Goal: Information Seeking & Learning: Learn about a topic

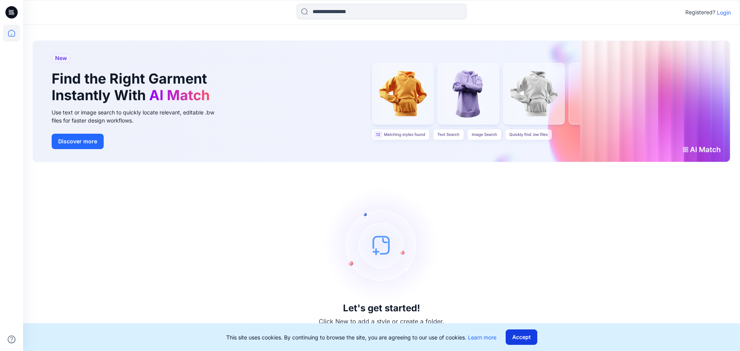
click at [393, 202] on button "Accept" at bounding box center [522, 337] width 32 height 15
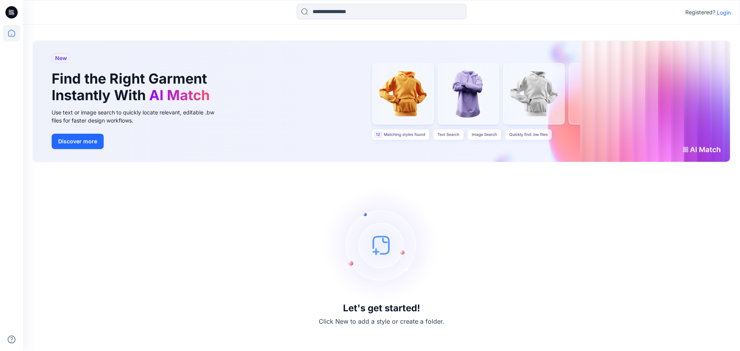
click at [393, 10] on p "Login" at bounding box center [724, 12] width 14 height 8
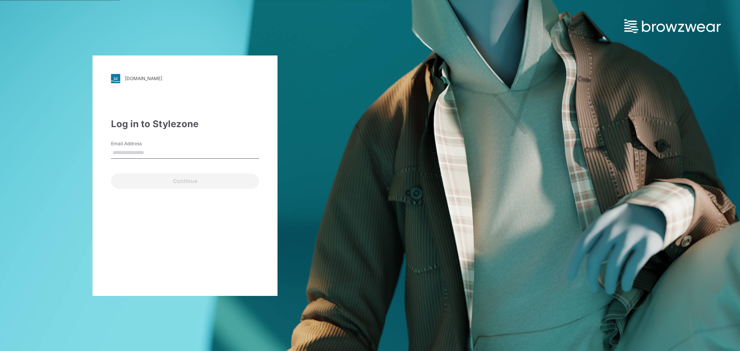
click at [181, 155] on input "Email Address" at bounding box center [185, 153] width 148 height 12
type input "**********"
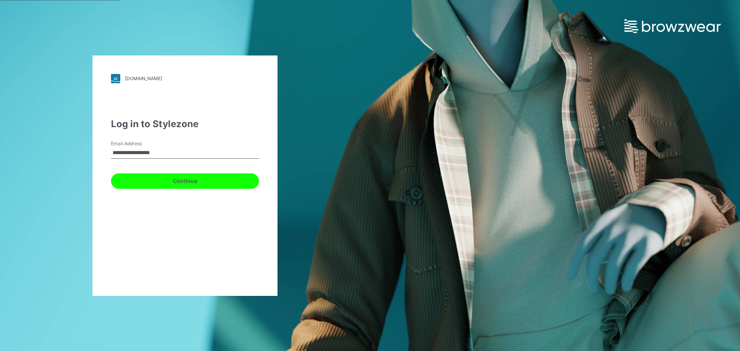
click at [183, 177] on button "Continue" at bounding box center [185, 181] width 148 height 15
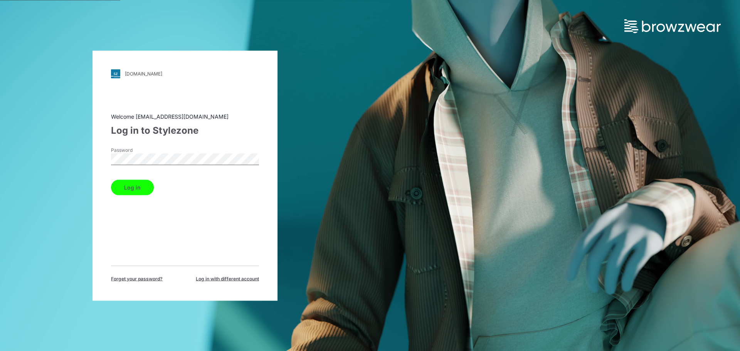
click at [141, 187] on button "Log in" at bounding box center [132, 187] width 43 height 15
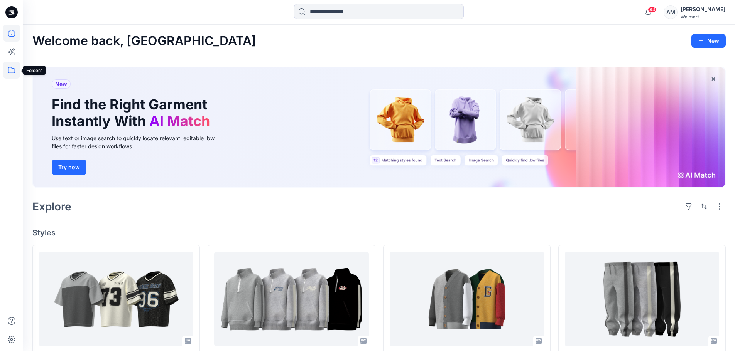
click at [12, 66] on icon at bounding box center [11, 70] width 17 height 17
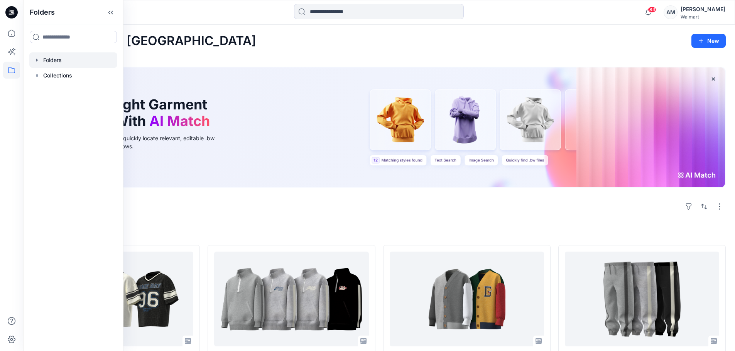
click at [59, 59] on div at bounding box center [73, 59] width 88 height 15
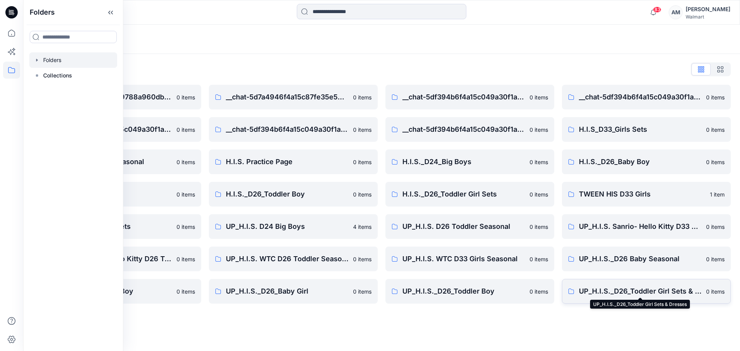
click at [393, 202] on p "UP_H.I.S._D26_Toddler Girl Sets & Dresses" at bounding box center [640, 291] width 123 height 11
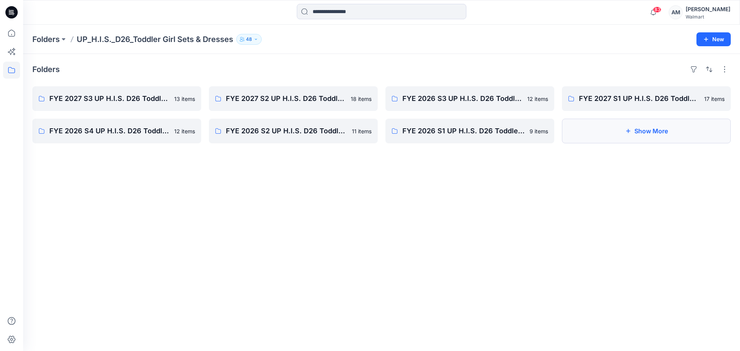
click at [393, 132] on button "Show More" at bounding box center [646, 131] width 169 height 25
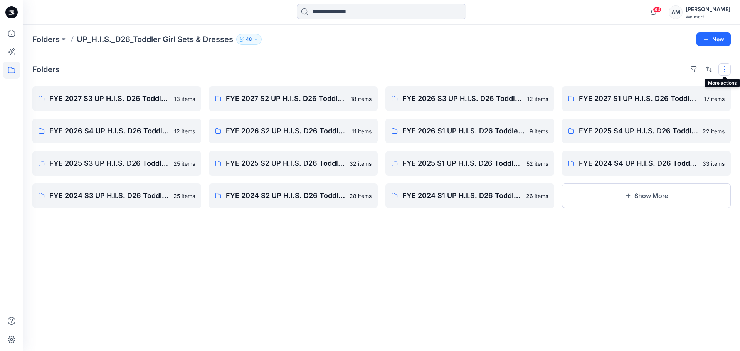
click at [393, 64] on button "button" at bounding box center [725, 69] width 12 height 12
click at [393, 98] on p "Large Grid" at bounding box center [625, 95] width 39 height 9
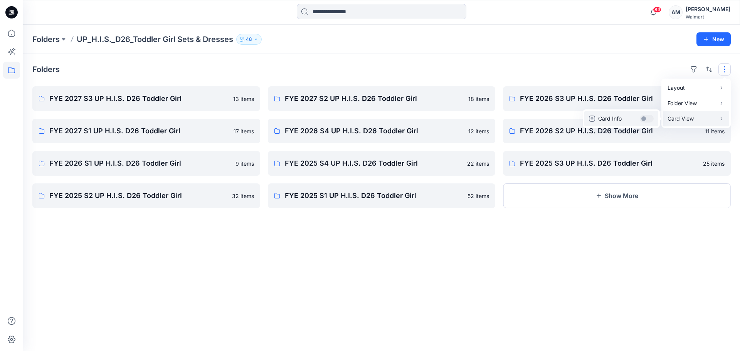
click at [393, 118] on button "Card Info" at bounding box center [622, 118] width 74 height 15
click at [393, 74] on div "Folders Layout Grid Large Grid Folder View Compact Card Card View Card Info" at bounding box center [381, 69] width 699 height 12
click at [393, 191] on button "Show More" at bounding box center [617, 196] width 228 height 25
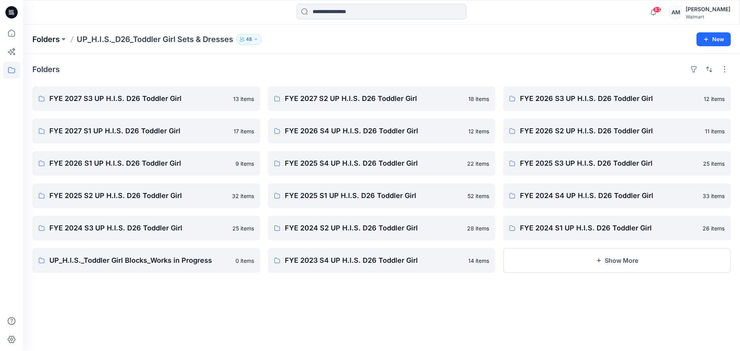
click at [46, 39] on p "Folders" at bounding box center [45, 39] width 27 height 11
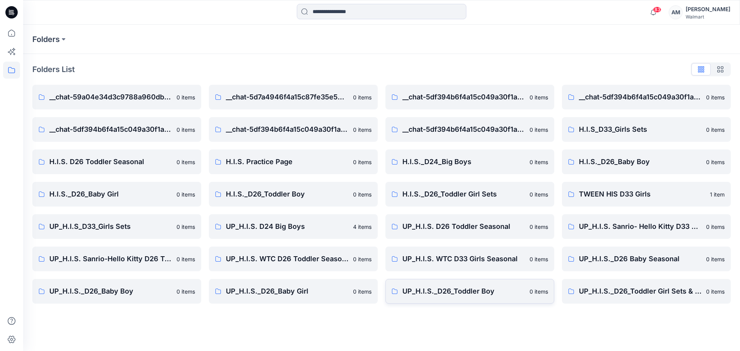
click at [393, 202] on p "UP_H.I.S._D26_Toddler Boy" at bounding box center [464, 291] width 123 height 11
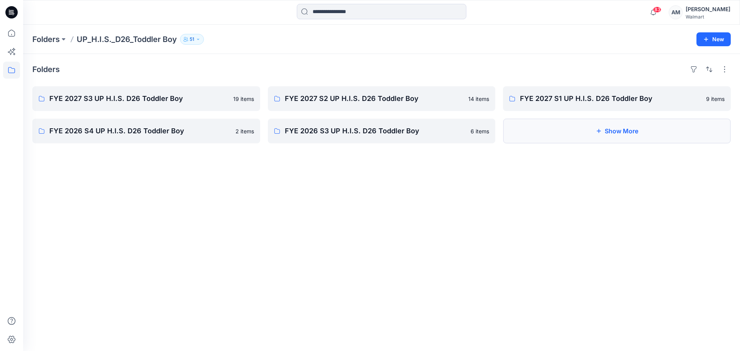
click at [393, 132] on button "Show More" at bounding box center [617, 131] width 228 height 25
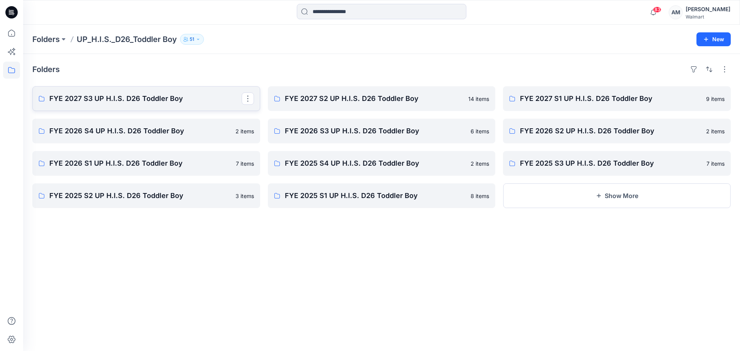
click at [147, 98] on p "FYE 2027 S3 UP H.I.S. D26 Toddler Boy" at bounding box center [145, 98] width 192 height 11
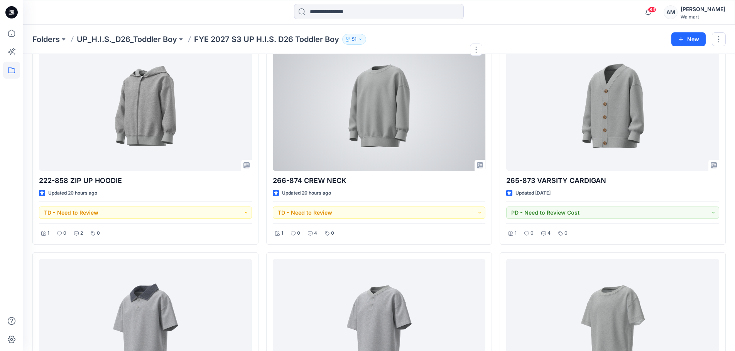
scroll to position [490, 0]
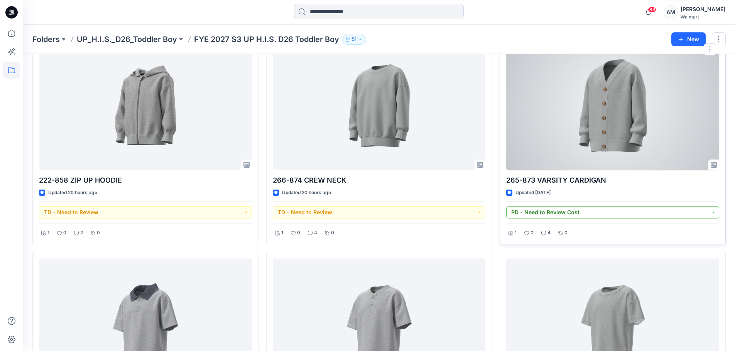
click at [393, 202] on button "PD - Need to Review Cost" at bounding box center [612, 212] width 213 height 12
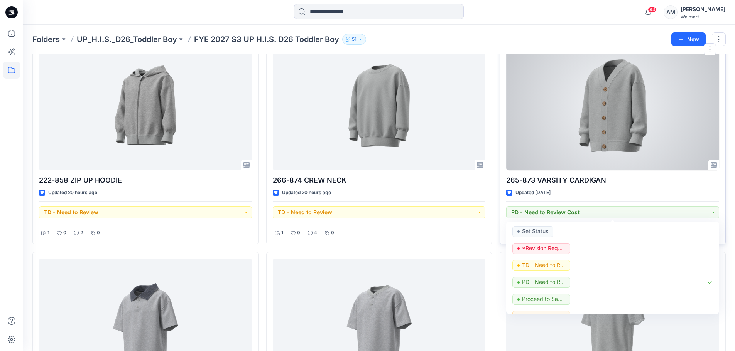
click at [393, 136] on div at bounding box center [612, 105] width 213 height 130
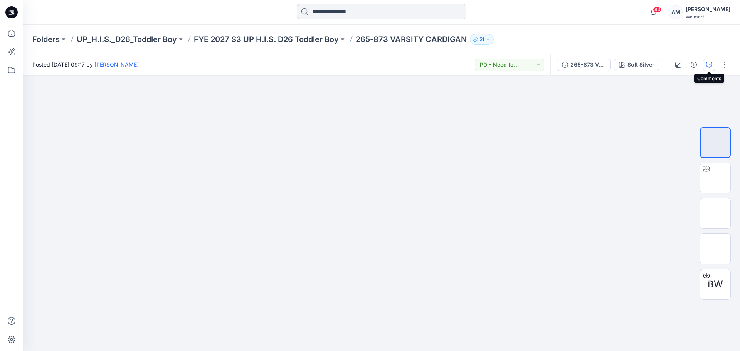
click at [393, 68] on button "button" at bounding box center [709, 65] width 12 height 12
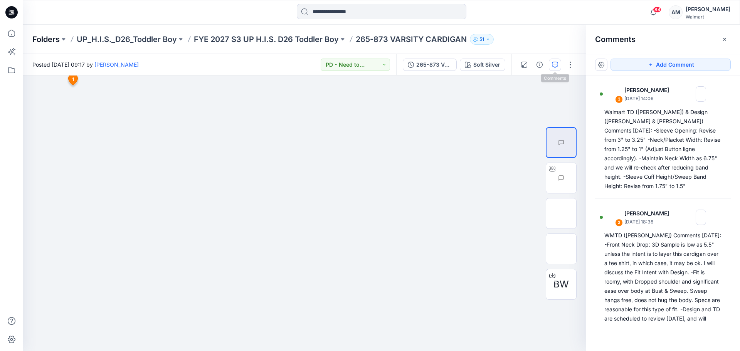
click at [50, 39] on p "Folders" at bounding box center [45, 39] width 27 height 11
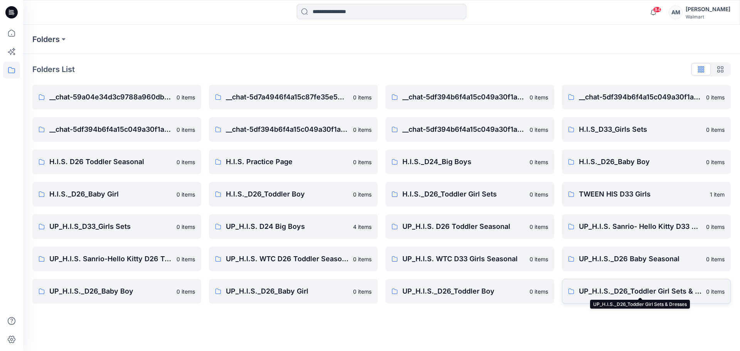
click at [393, 202] on p "UP_H.I.S._D26_Toddler Girl Sets & Dresses" at bounding box center [640, 291] width 123 height 11
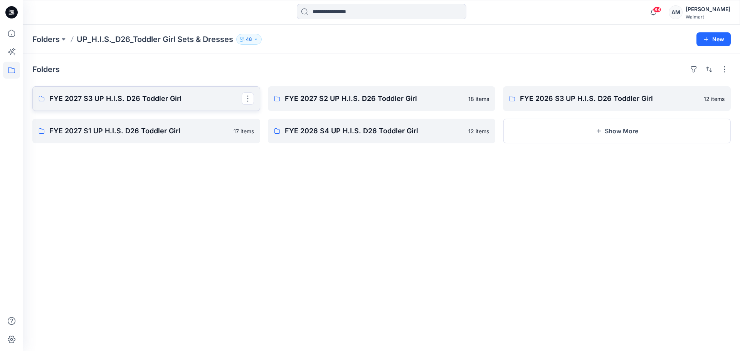
click at [149, 101] on p "FYE 2027 S3 UP H.I.S. D26 Toddler Girl" at bounding box center [145, 98] width 192 height 11
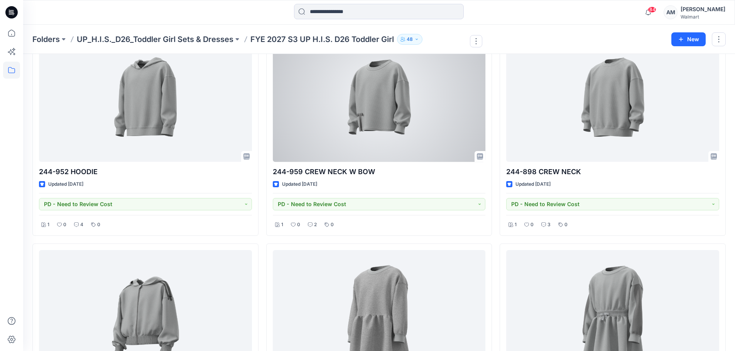
scroll to position [280, 0]
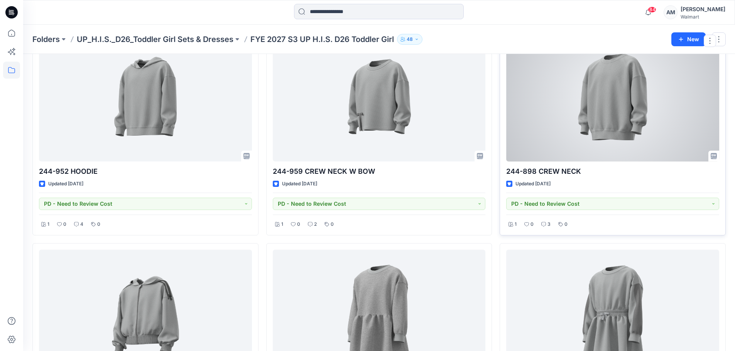
click at [393, 132] on div at bounding box center [612, 97] width 213 height 130
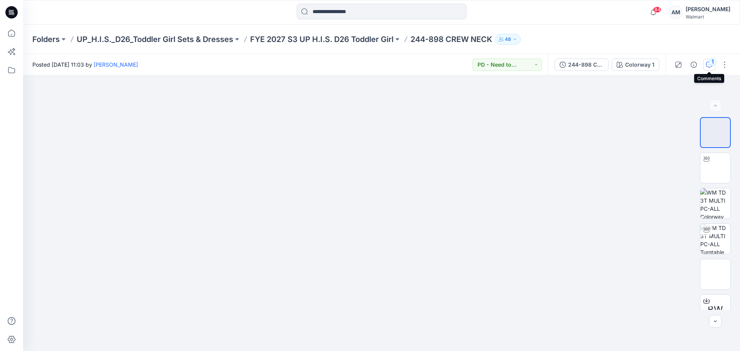
click at [393, 62] on div "1" at bounding box center [713, 62] width 8 height 8
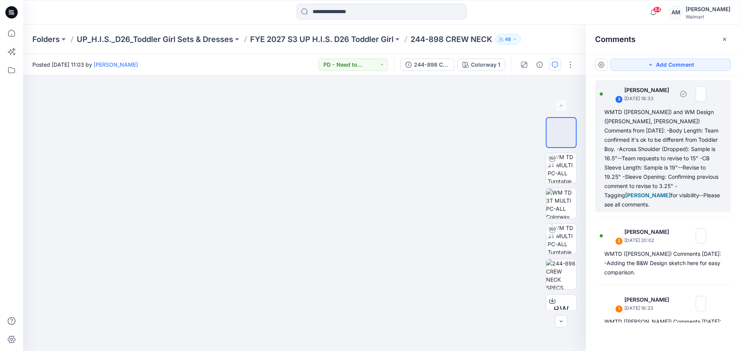
click at [393, 127] on div "WMTD ([PERSON_NAME]) and WM Design ([PERSON_NAME], [PERSON_NAME]) Comments from…" at bounding box center [663, 159] width 117 height 102
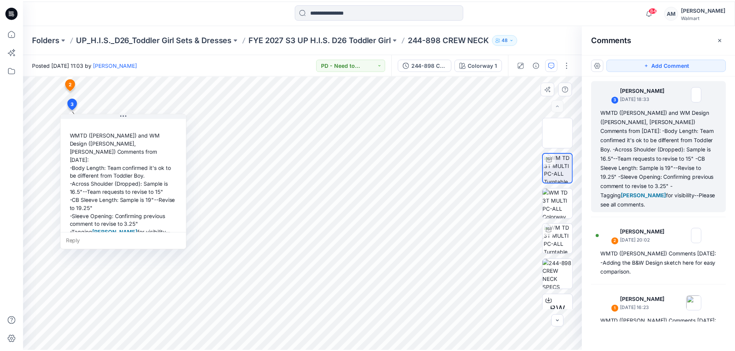
scroll to position [30, 0]
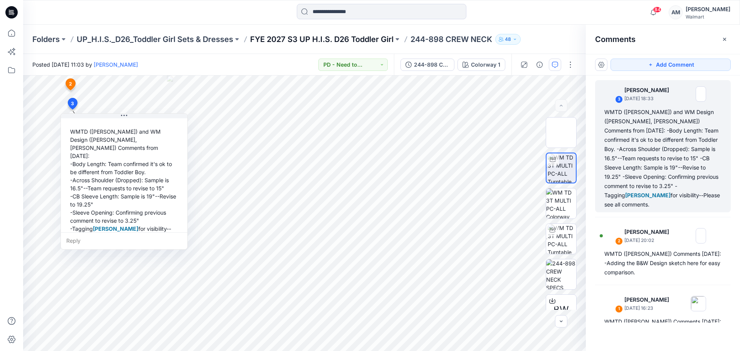
click at [309, 40] on p "FYE 2027 S3 UP H.I.S. D26 Toddler Girl" at bounding box center [321, 39] width 143 height 11
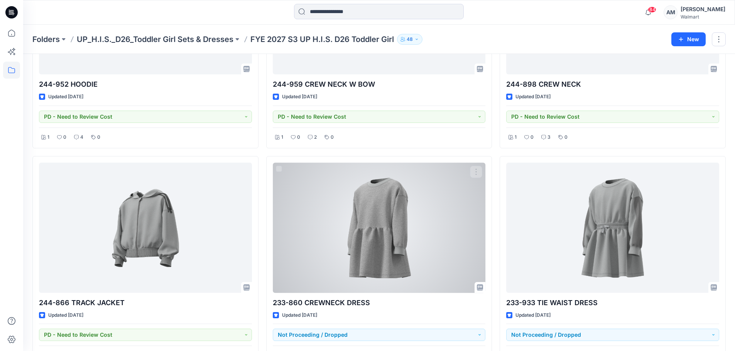
scroll to position [368, 0]
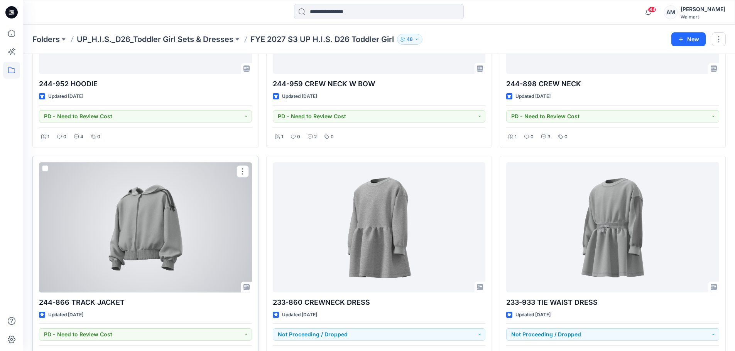
click at [211, 202] on div at bounding box center [145, 227] width 213 height 130
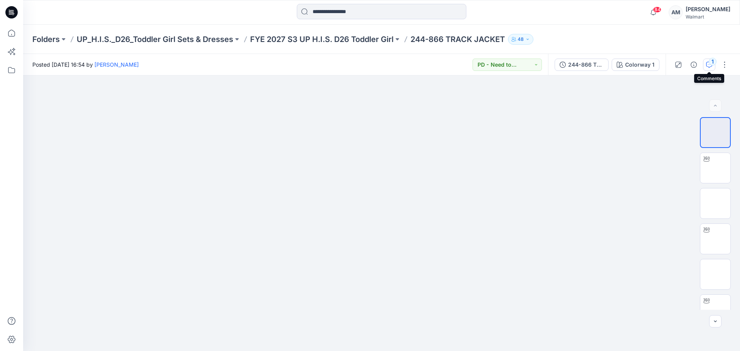
click at [393, 66] on icon "button" at bounding box center [710, 65] width 6 height 6
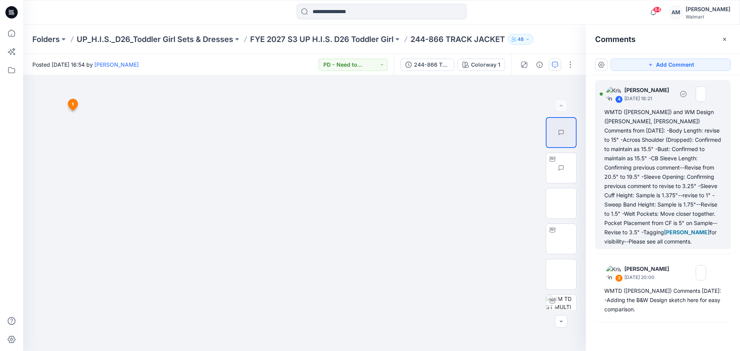
click at [393, 137] on div "WMTD ([PERSON_NAME]) and WM Design ([PERSON_NAME], [PERSON_NAME]) Comments from…" at bounding box center [663, 177] width 117 height 139
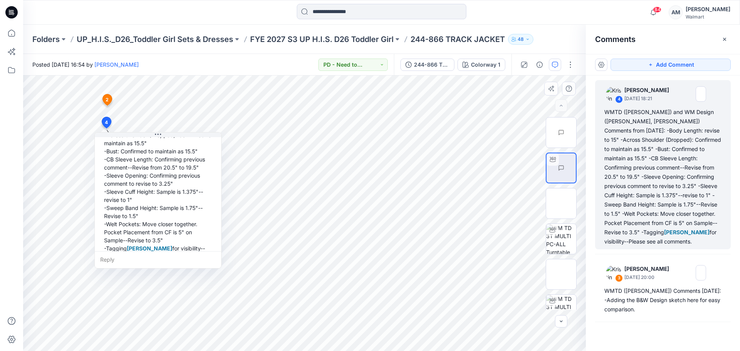
scroll to position [86, 0]
click at [292, 40] on p "FYE 2027 S3 UP H.I.S. D26 Toddler Girl" at bounding box center [321, 39] width 143 height 11
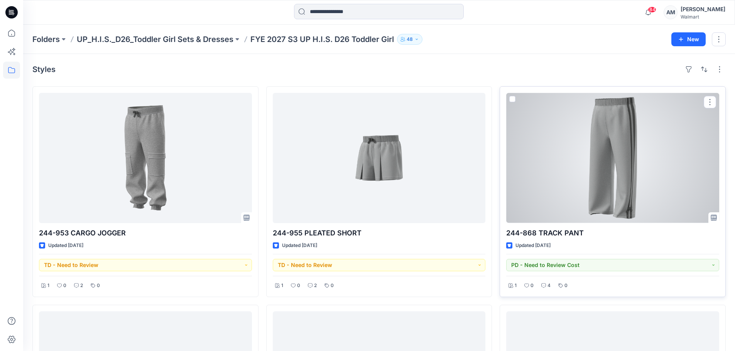
click at [393, 142] on div at bounding box center [612, 158] width 213 height 130
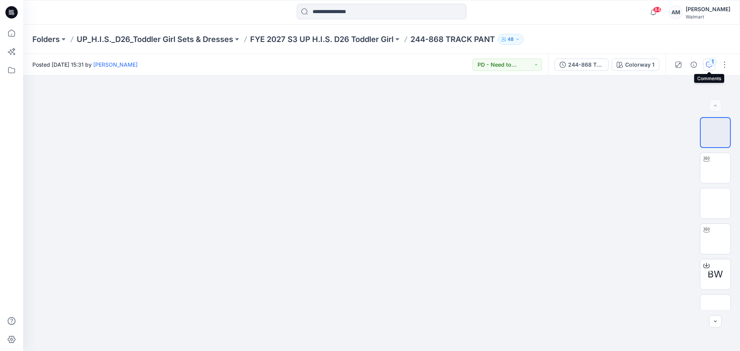
click at [393, 65] on icon "button" at bounding box center [710, 65] width 6 height 6
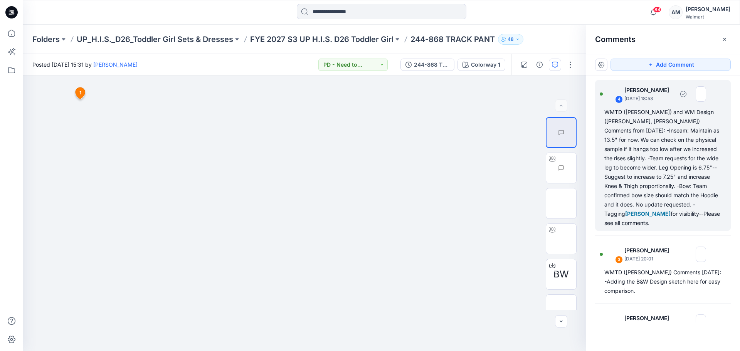
click at [393, 163] on div "WMTD ([PERSON_NAME]) and WM Design ([PERSON_NAME], [PERSON_NAME]) Comments from…" at bounding box center [663, 168] width 117 height 120
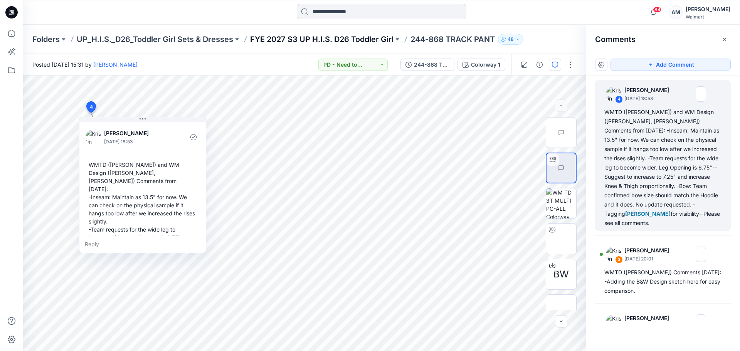
click at [337, 37] on p "FYE 2027 S3 UP H.I.S. D26 Toddler Girl" at bounding box center [321, 39] width 143 height 11
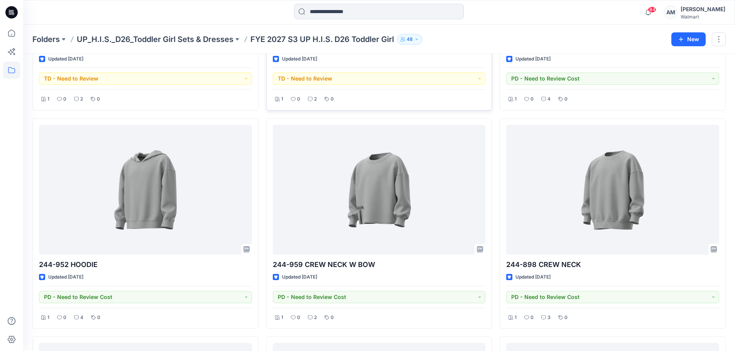
scroll to position [187, 0]
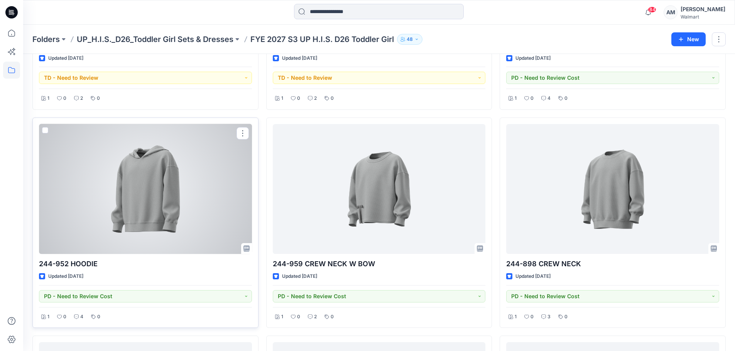
click at [157, 181] on div at bounding box center [145, 189] width 213 height 130
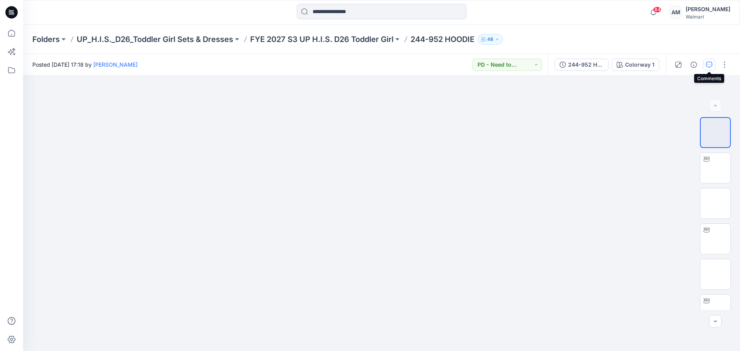
click at [393, 64] on icon "button" at bounding box center [710, 65] width 6 height 6
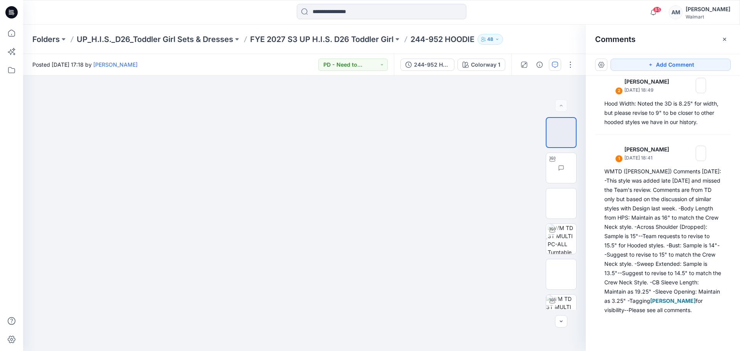
scroll to position [181, 0]
